Goal: Task Accomplishment & Management: Use online tool/utility

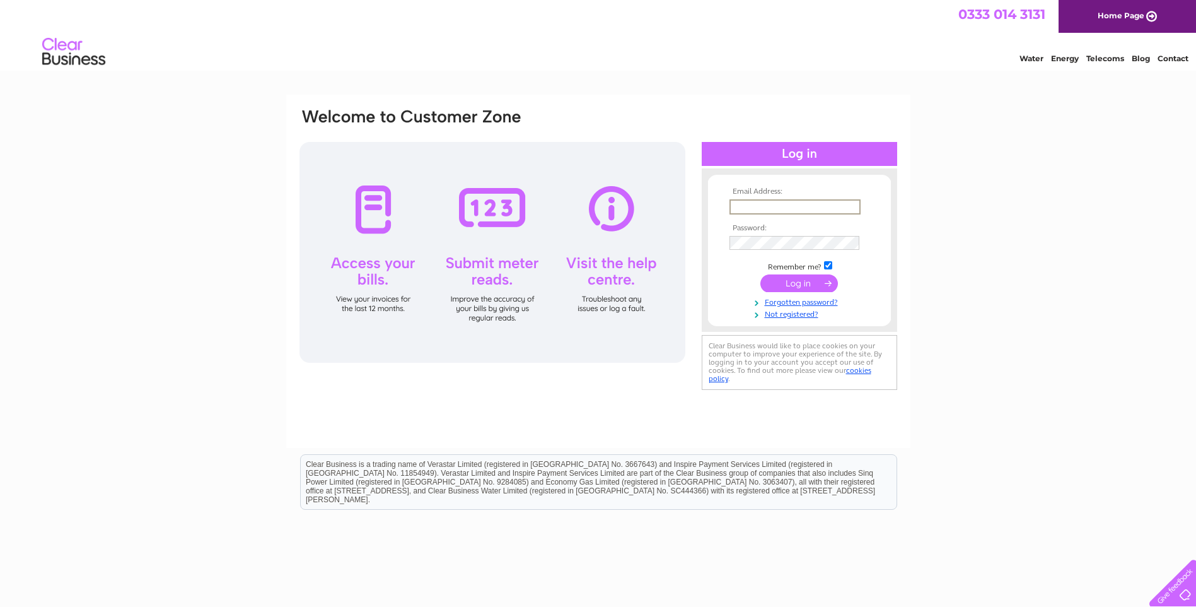
type input "annabel_baylis@hotmail.co.uk"
click at [795, 289] on input "submit" at bounding box center [800, 282] width 78 height 18
click at [825, 281] on input "submit" at bounding box center [800, 283] width 78 height 18
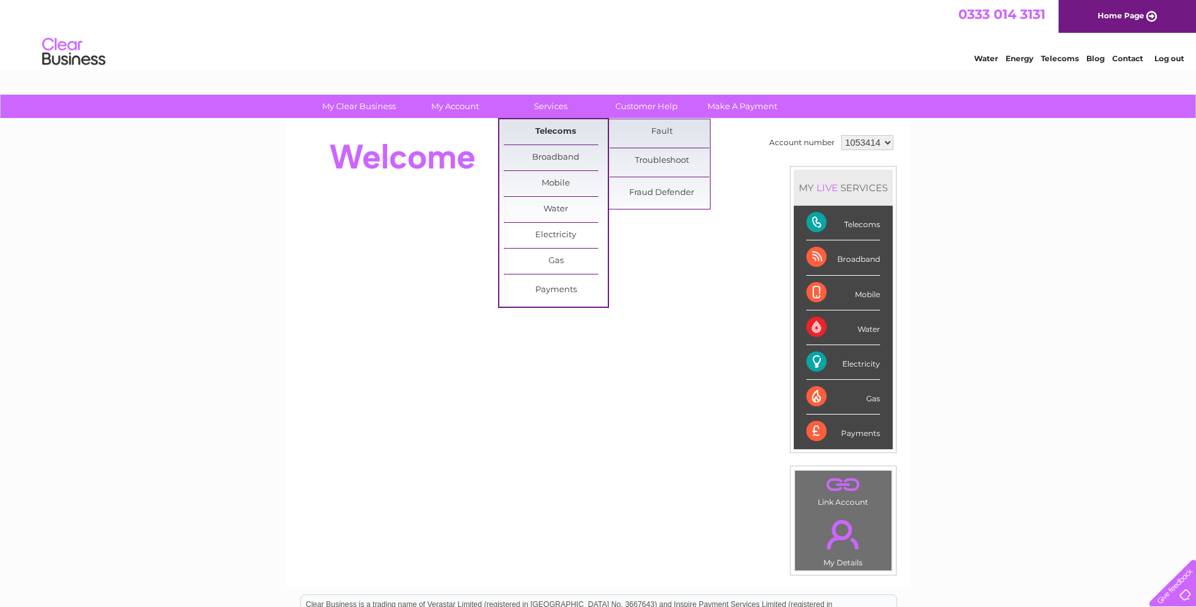
click at [569, 128] on link "Telecoms" at bounding box center [556, 131] width 104 height 25
click at [646, 127] on link "Fault" at bounding box center [662, 131] width 104 height 25
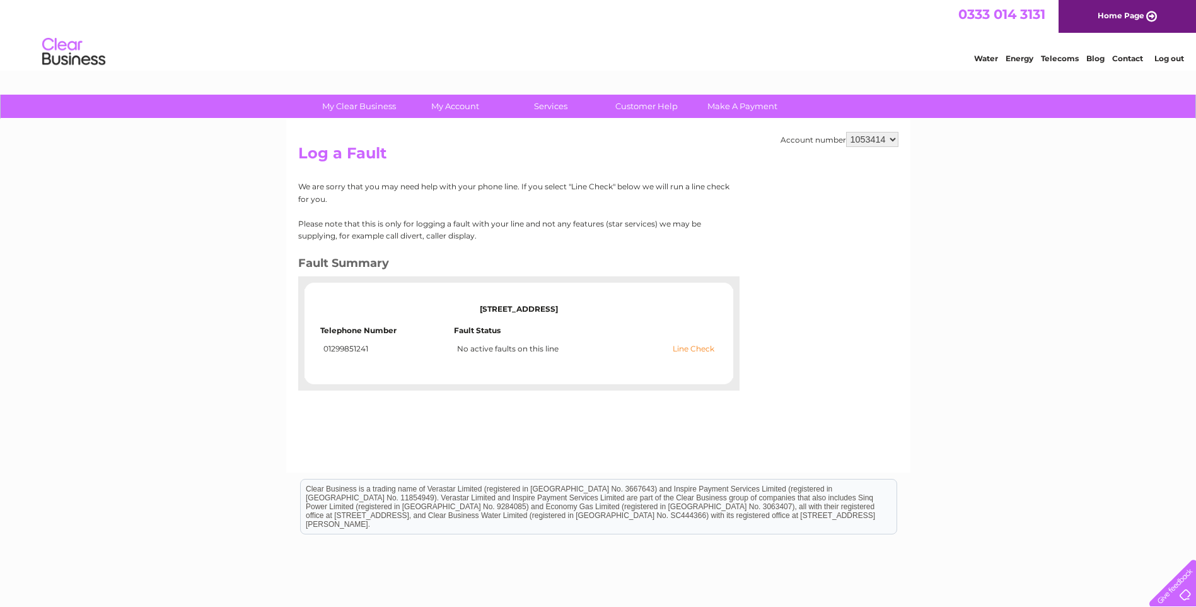
click at [708, 347] on link "Line Check" at bounding box center [694, 348] width 42 height 9
click at [703, 349] on link "Line Check" at bounding box center [694, 348] width 42 height 9
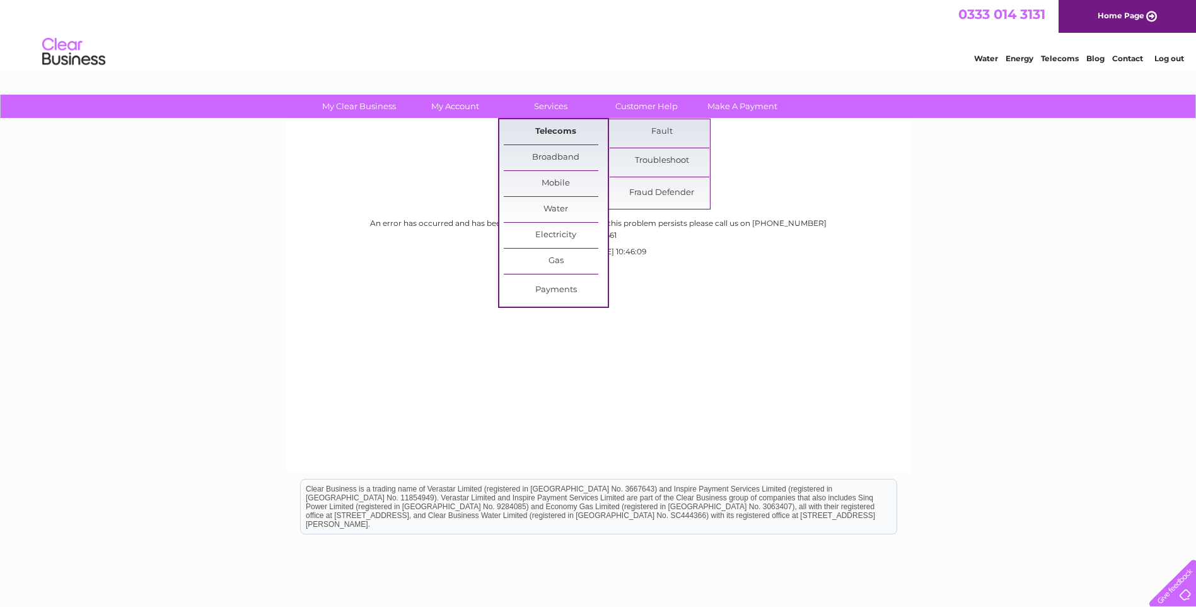
click at [547, 133] on link "Telecoms" at bounding box center [556, 131] width 104 height 25
click at [670, 128] on link "Fault" at bounding box center [662, 131] width 104 height 25
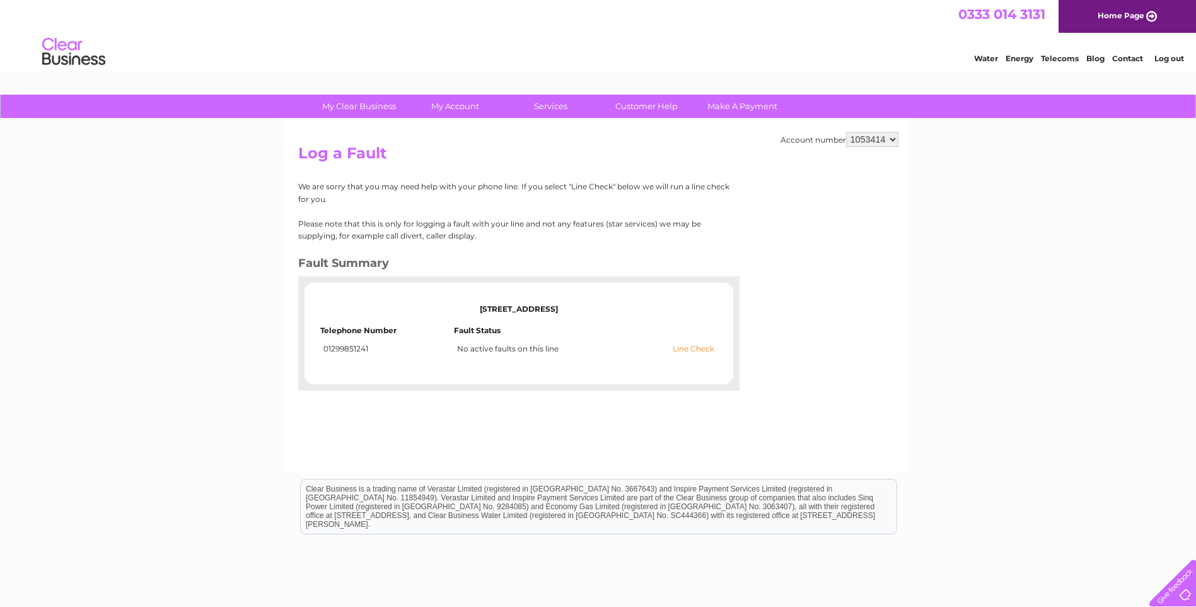
click at [695, 349] on link "Line Check" at bounding box center [694, 348] width 42 height 9
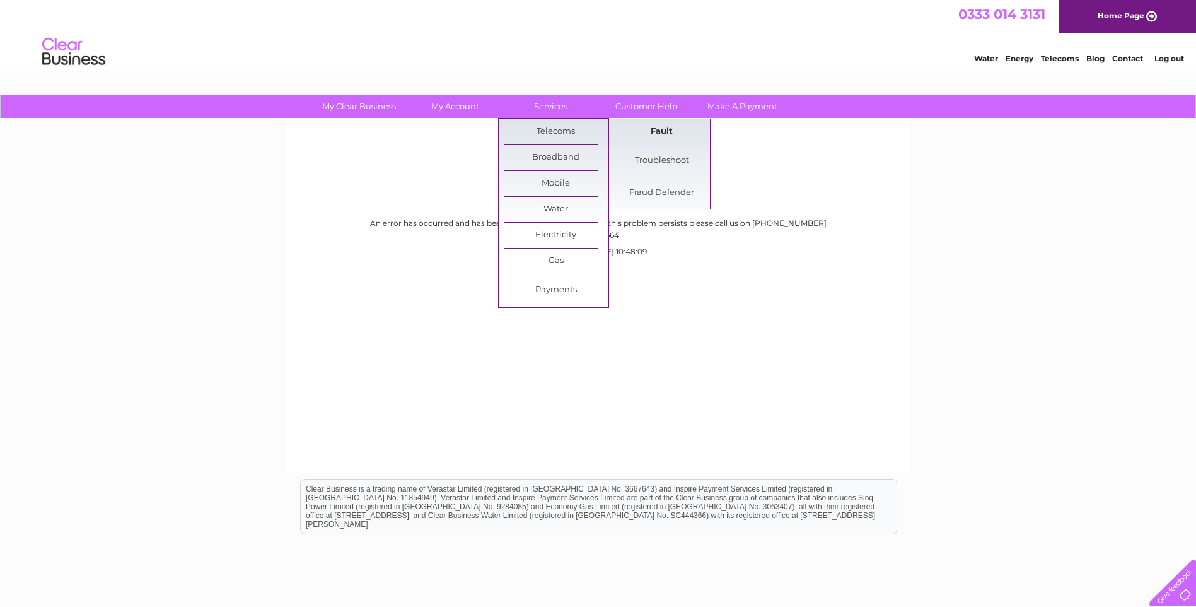
click at [639, 130] on link "Fault" at bounding box center [662, 131] width 104 height 25
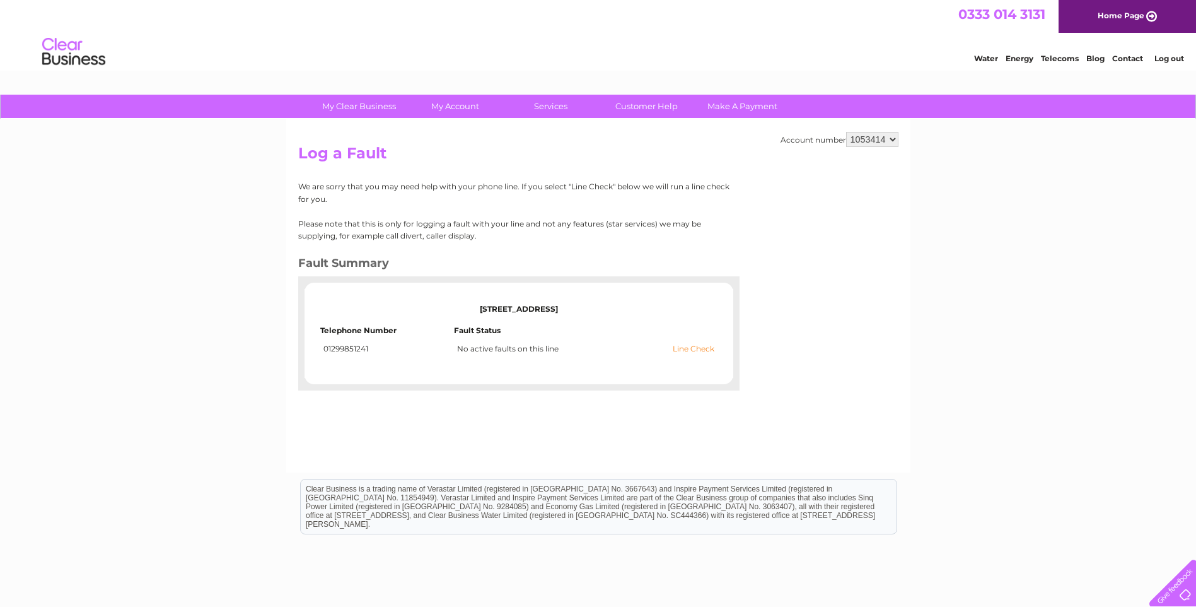
click at [688, 347] on link "Line Check" at bounding box center [694, 348] width 42 height 9
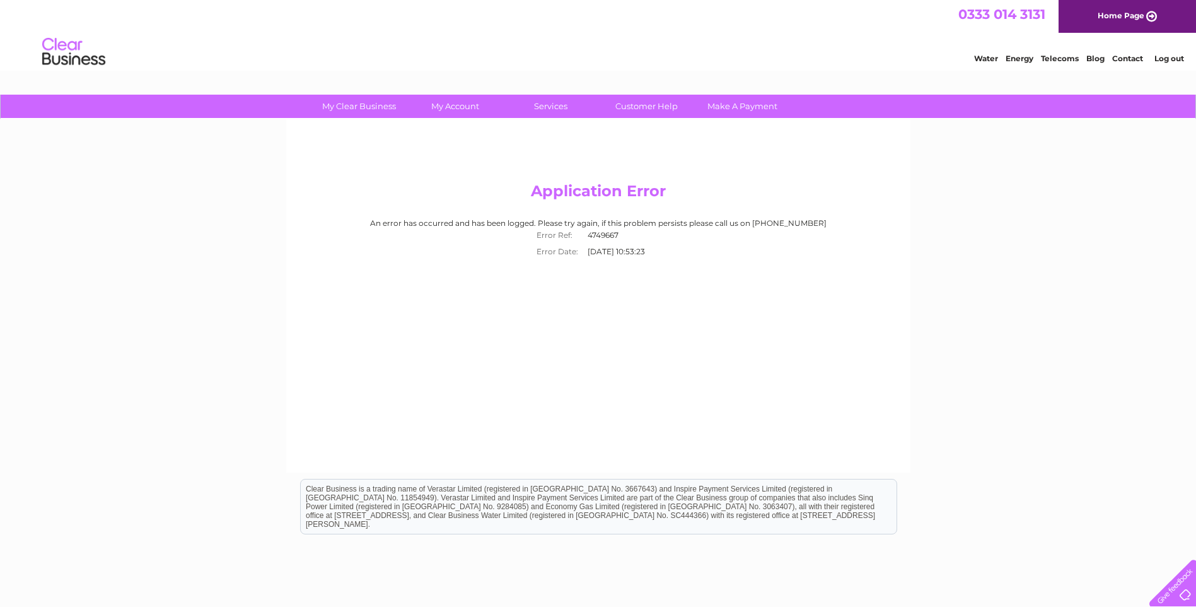
click at [1128, 61] on link "Contact" at bounding box center [1127, 58] width 31 height 9
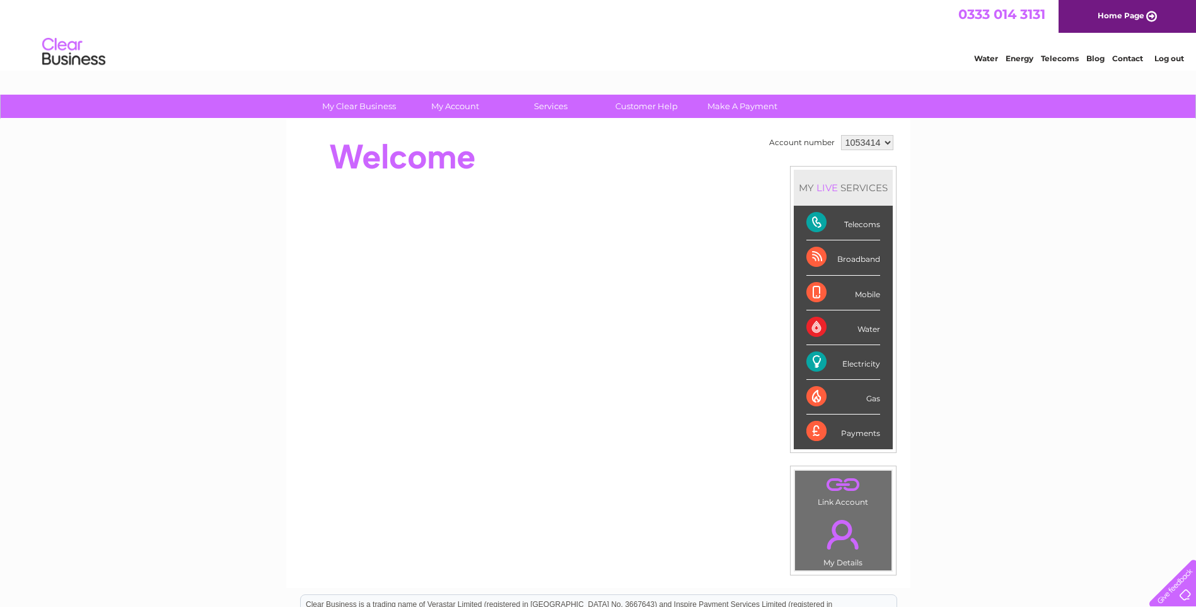
click at [1123, 58] on link "Contact" at bounding box center [1127, 58] width 31 height 9
click at [1139, 59] on link "Contact" at bounding box center [1127, 58] width 31 height 9
